Goal: Use online tool/utility: Utilize a website feature to perform a specific function

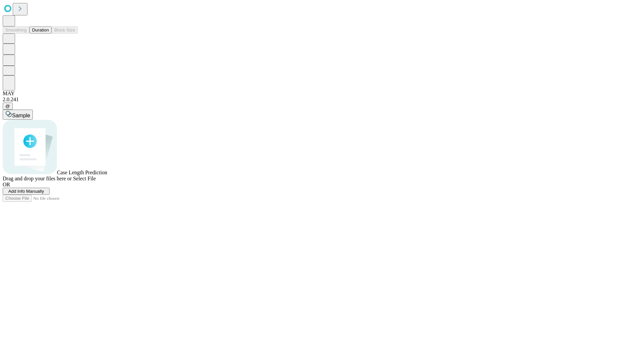
click at [49, 34] on button "Duration" at bounding box center [40, 29] width 22 height 7
click at [96, 181] on span "Select File" at bounding box center [84, 179] width 23 height 6
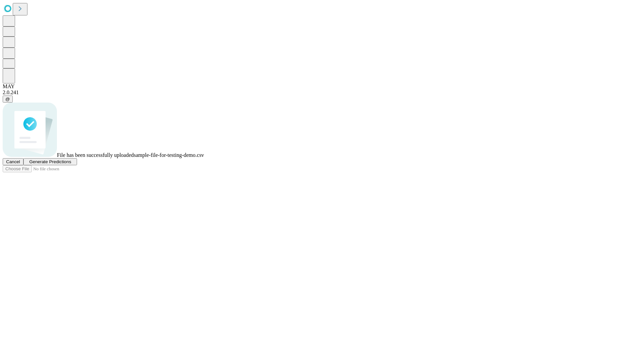
click at [71, 164] on span "Generate Predictions" at bounding box center [50, 161] width 42 height 5
